Goal: Transaction & Acquisition: Download file/media

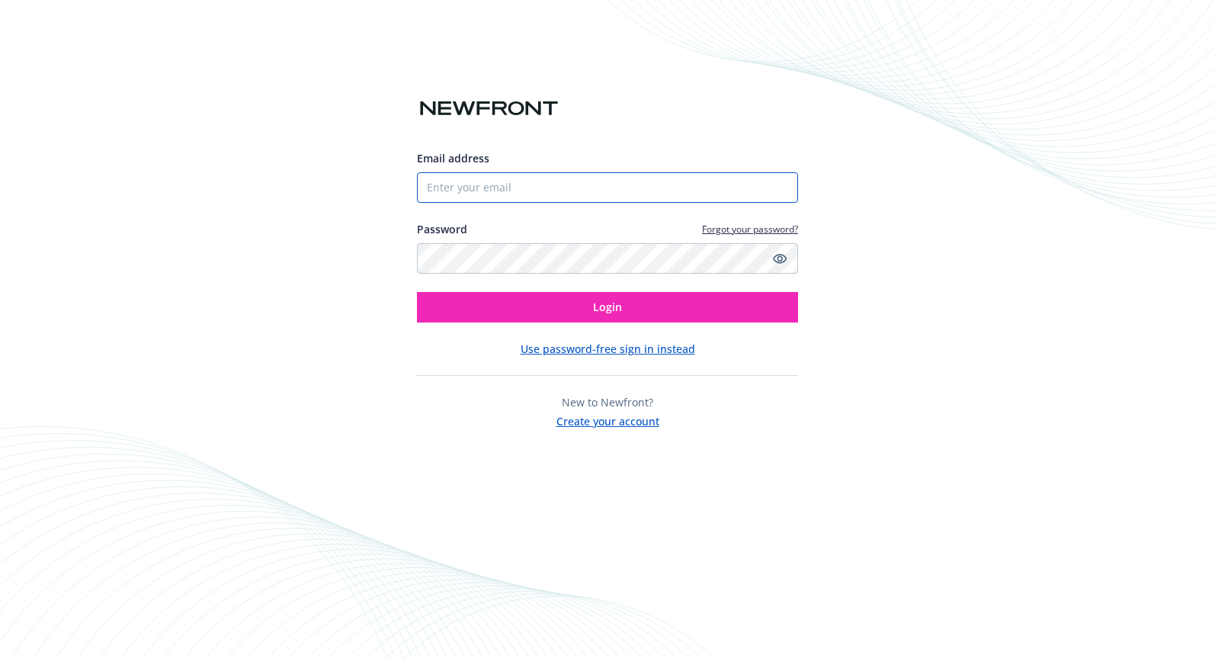
click at [495, 191] on input "Email address" at bounding box center [607, 187] width 381 height 30
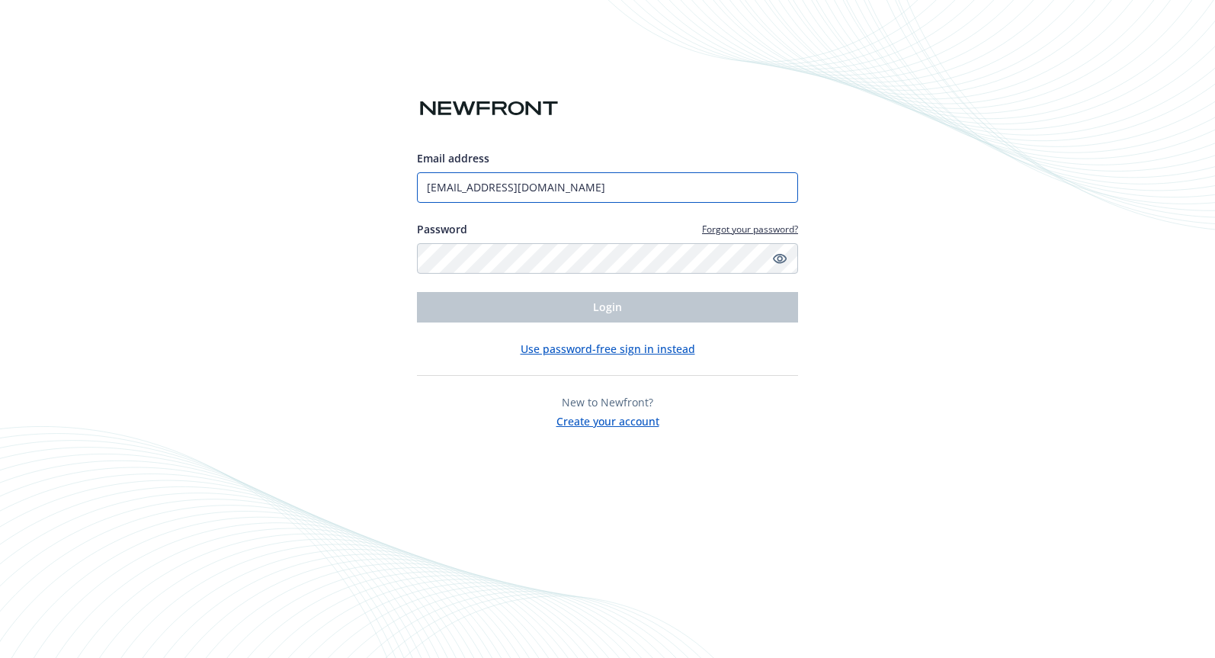
type input "[EMAIL_ADDRESS][DOMAIN_NAME]"
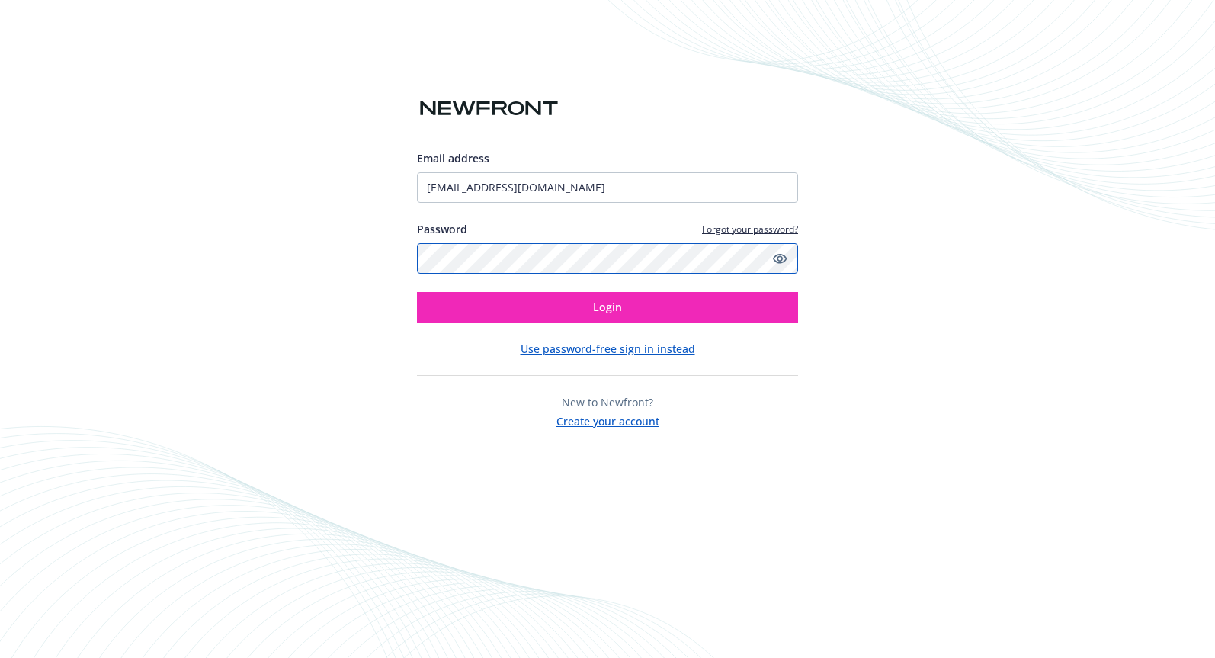
click at [417, 292] on button "Login" at bounding box center [607, 307] width 381 height 30
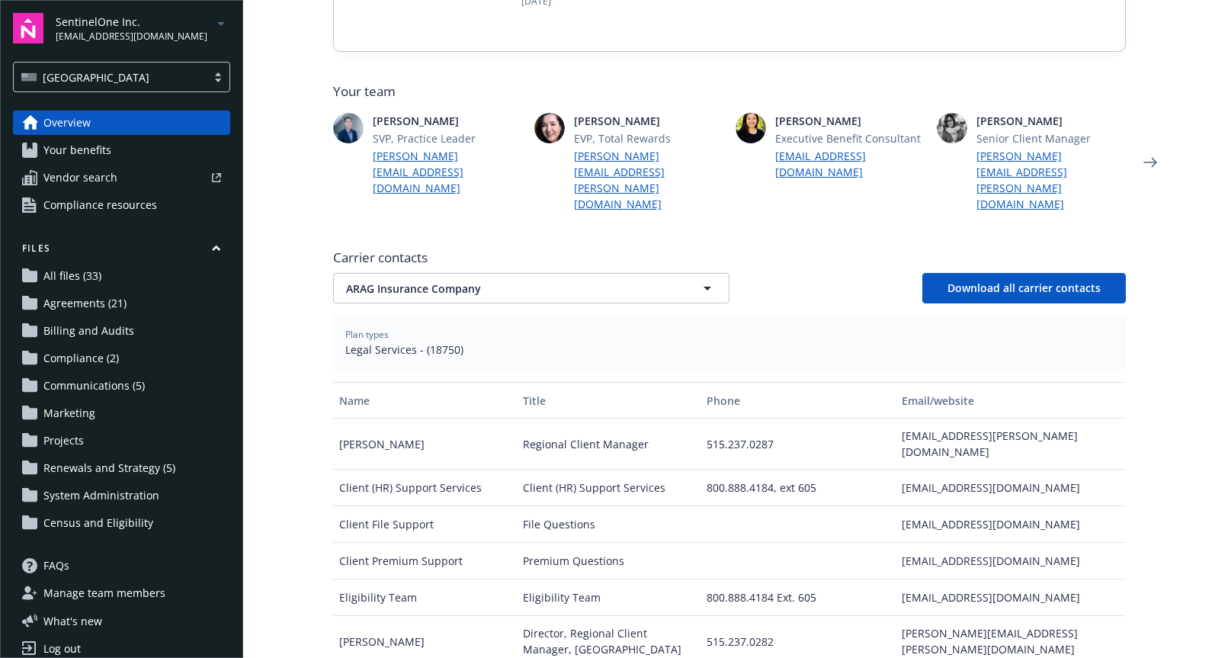
scroll to position [381, 0]
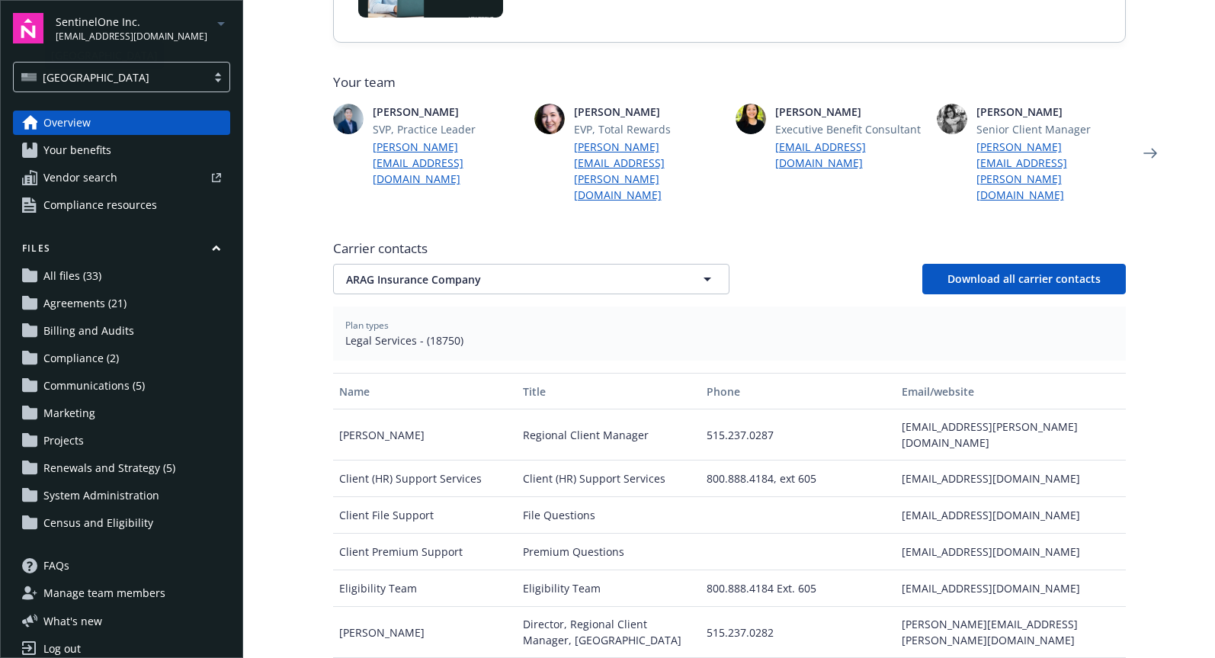
click at [126, 25] on span "SentinelOne Inc." at bounding box center [132, 22] width 152 height 16
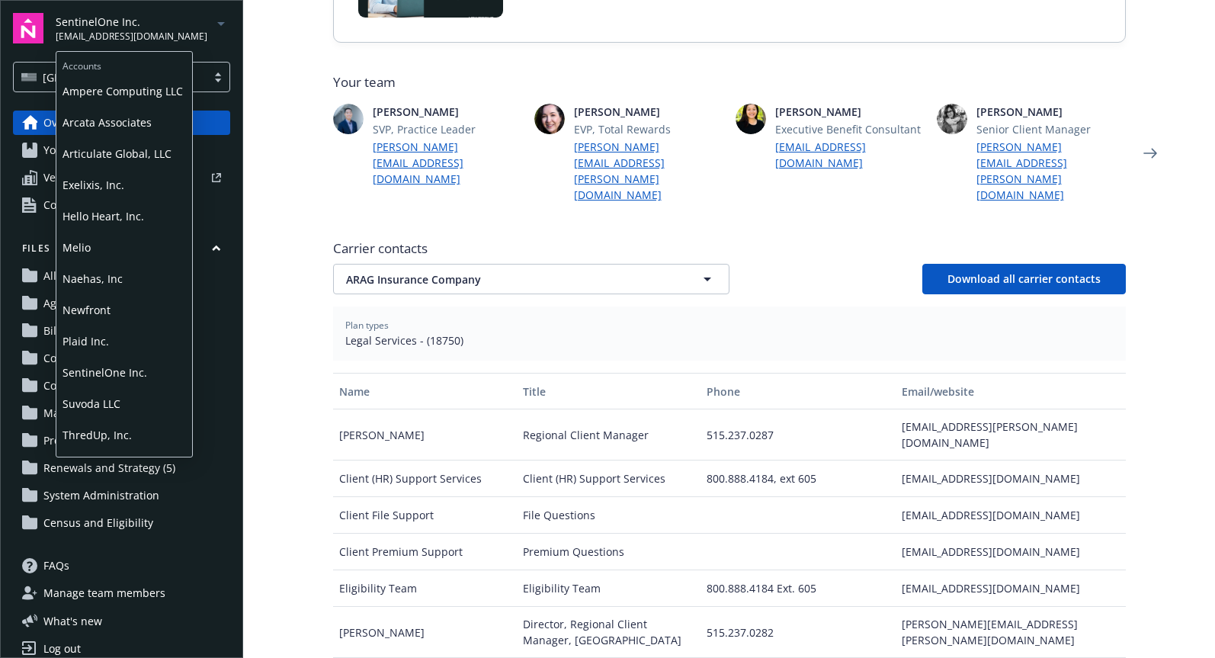
click at [92, 334] on span "Plaid Inc." at bounding box center [124, 340] width 123 height 31
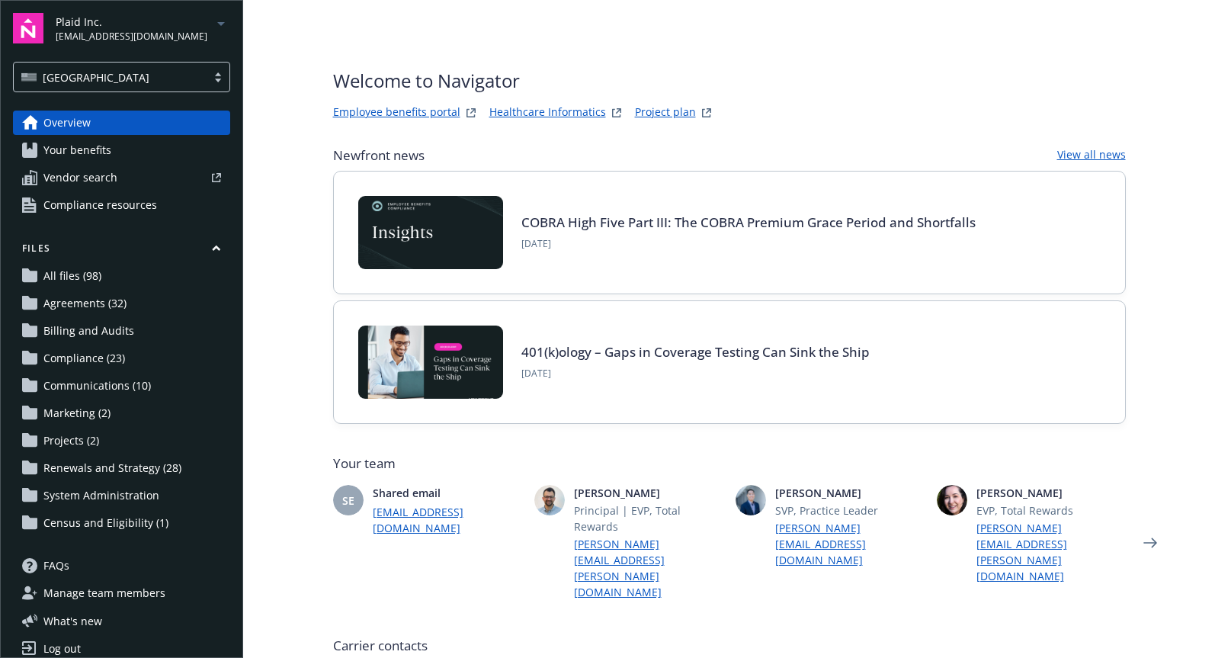
scroll to position [305, 0]
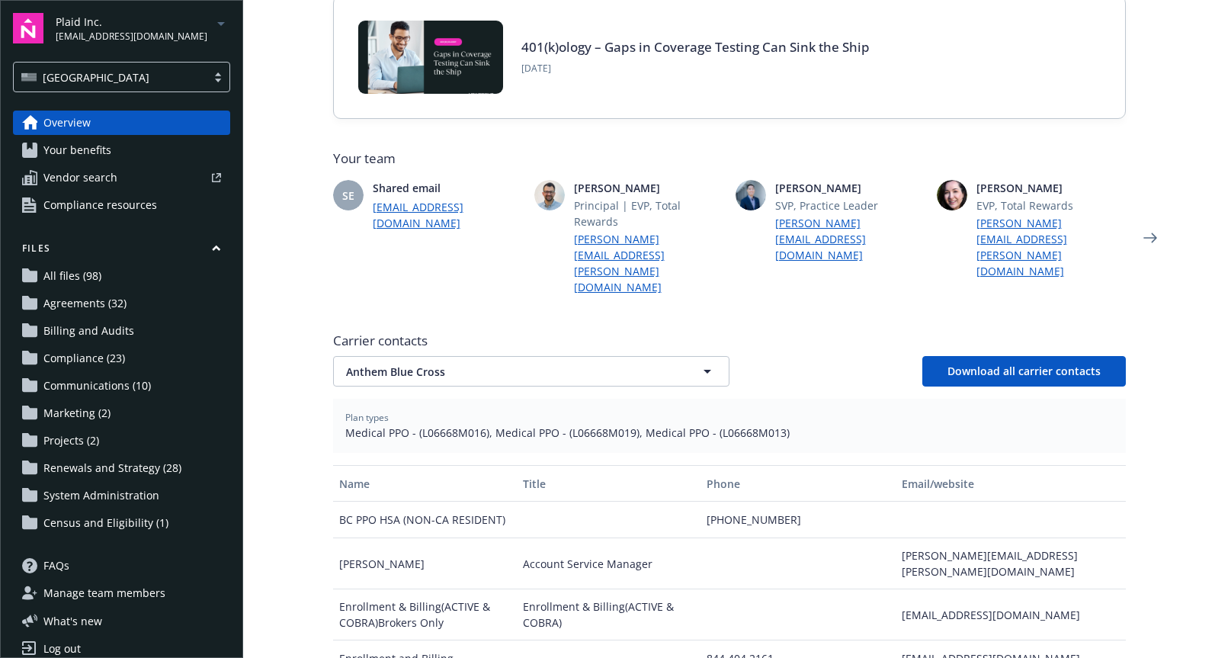
click at [87, 298] on span "Agreements (32)" at bounding box center [84, 303] width 83 height 24
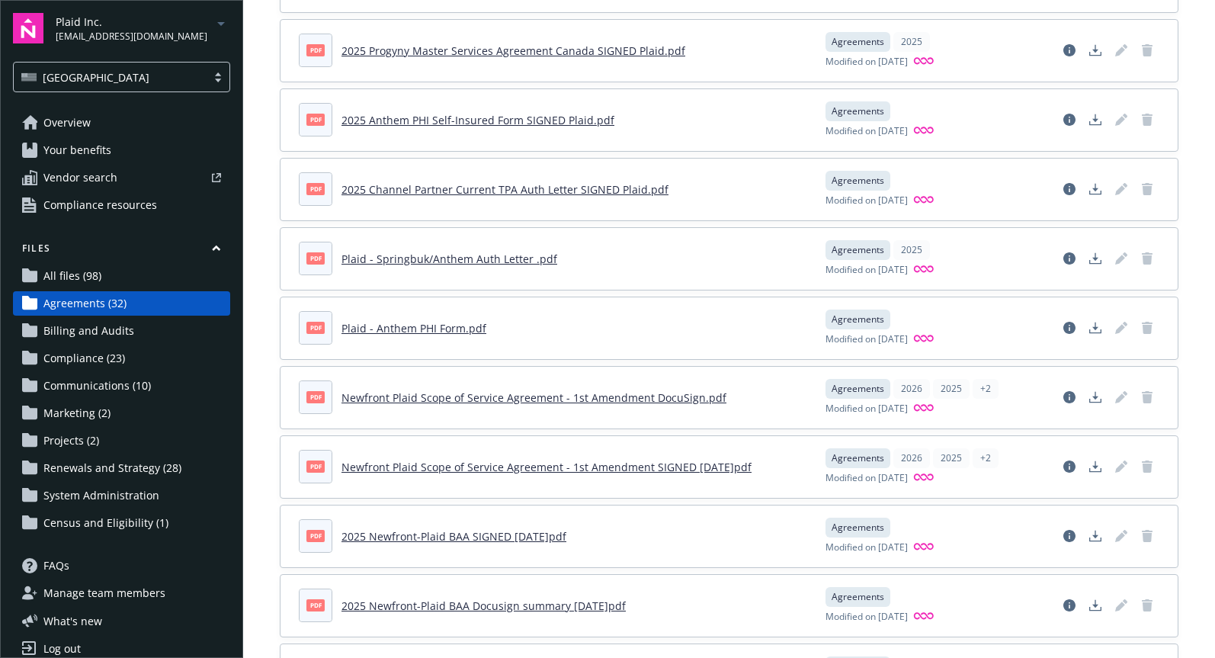
scroll to position [534, 0]
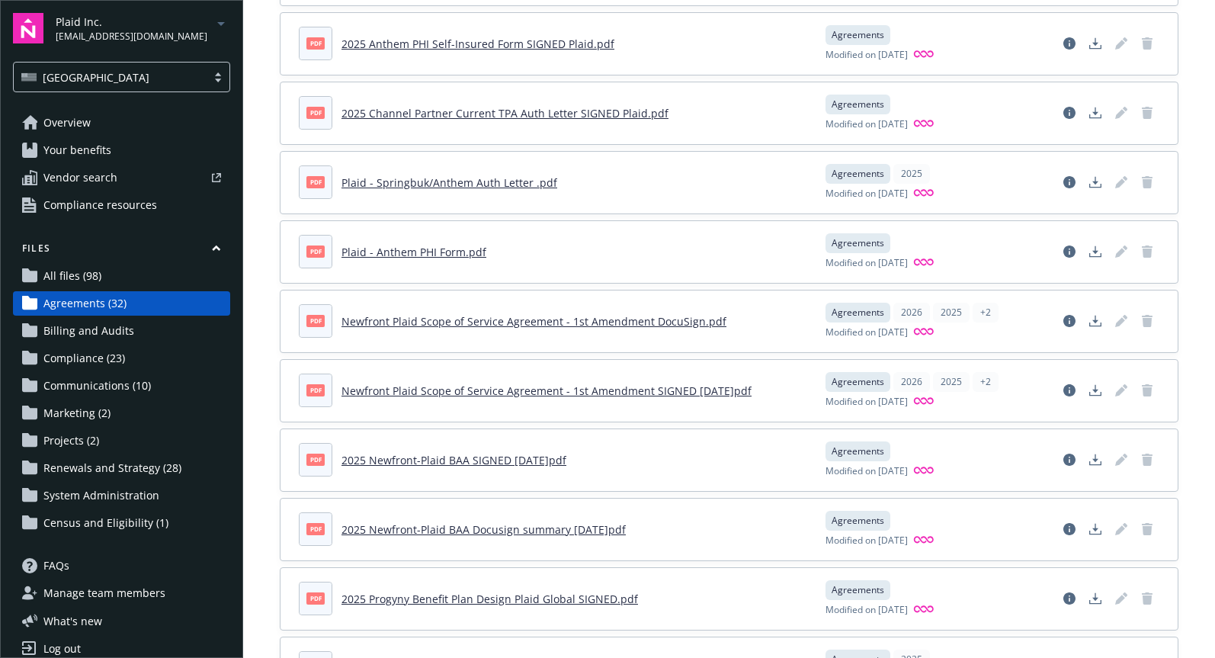
click at [638, 321] on link "Newfront Plaid Scope of Service Agreement - 1st Amendment DocuSign.pdf" at bounding box center [533, 321] width 385 height 14
click at [500, 389] on link "Newfront Plaid Scope of Service Agreement - 1st Amendment SIGNED [DATE]pdf" at bounding box center [546, 390] width 410 height 14
click at [454, 319] on link "Newfront Plaid Scope of Service Agreement - 1st Amendment DocuSign.pdf" at bounding box center [533, 321] width 385 height 14
click at [1089, 323] on icon "Download document" at bounding box center [1095, 324] width 12 height 4
click at [1083, 388] on link "Download document" at bounding box center [1095, 390] width 24 height 24
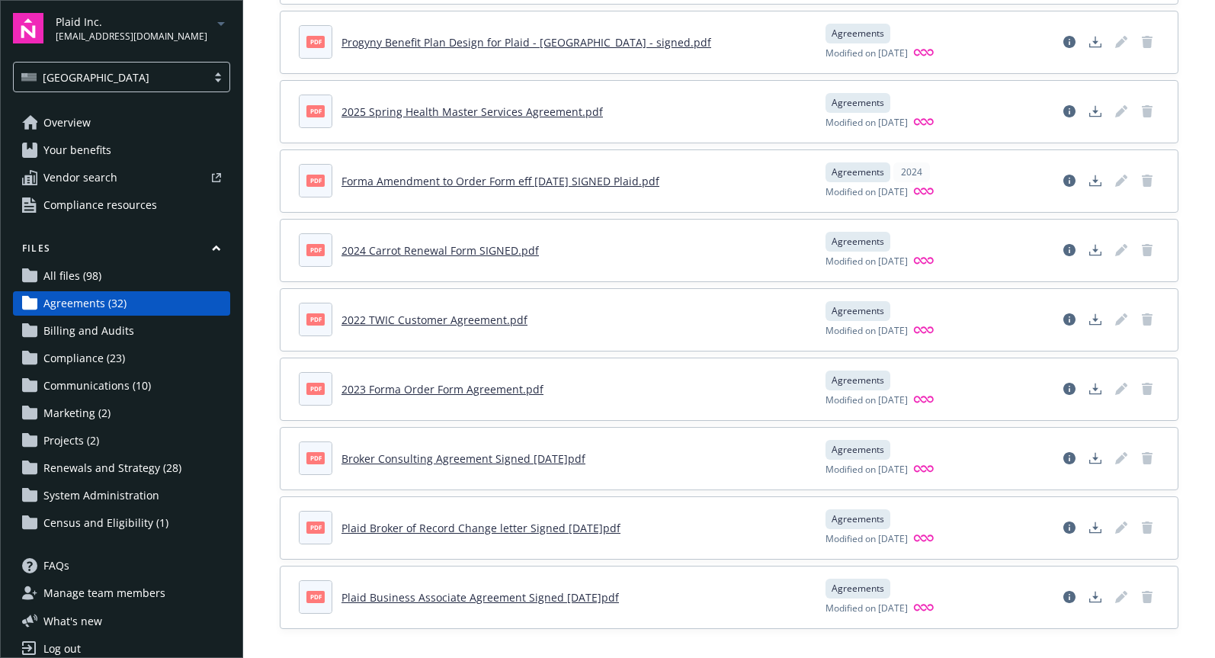
scroll to position [1722, 0]
